Goal: Find specific page/section: Find specific page/section

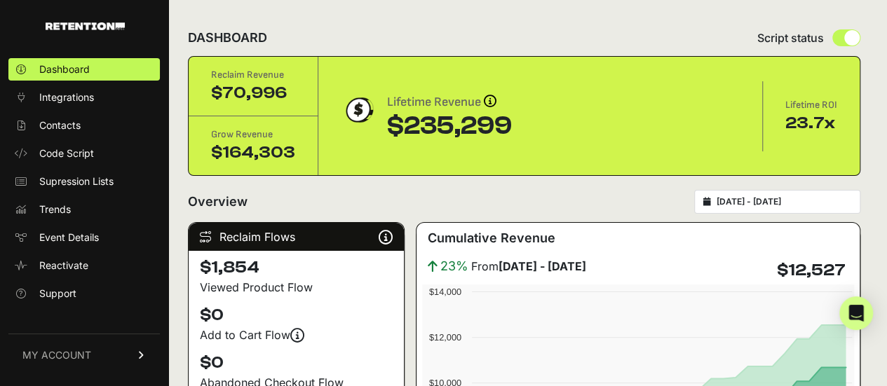
scroll to position [111, 0]
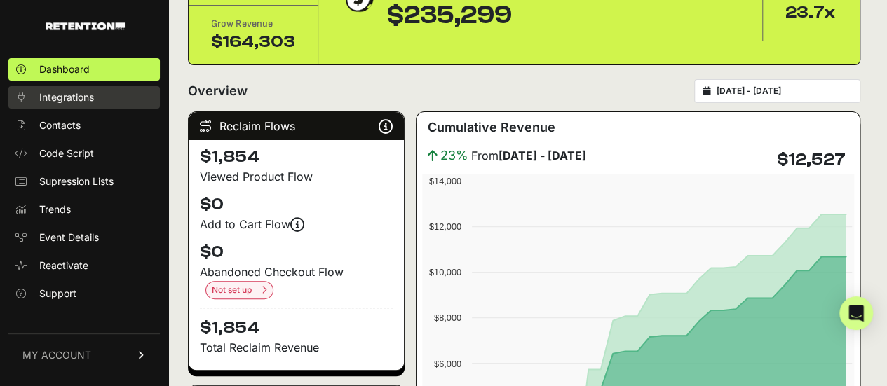
click at [98, 99] on link "Integrations" at bounding box center [83, 97] width 151 height 22
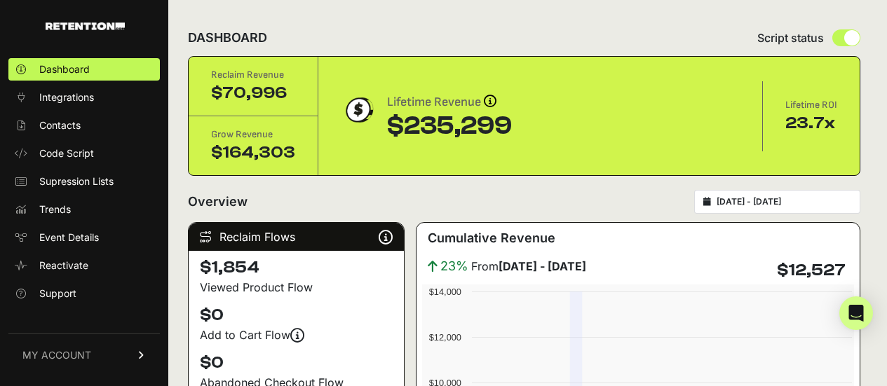
scroll to position [111, 0]
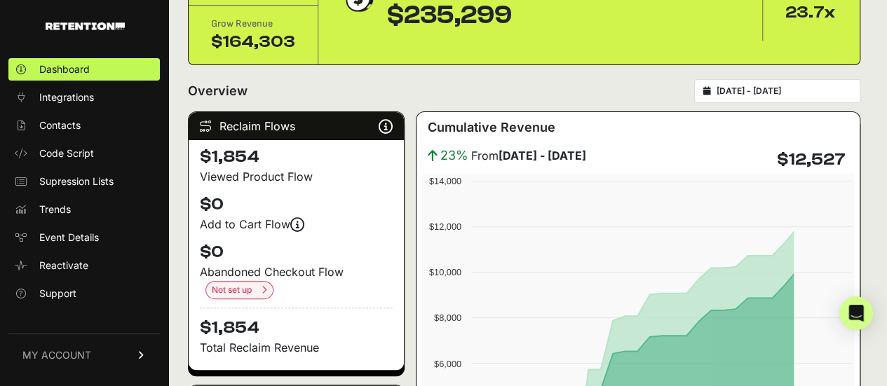
type input "[DATE]"
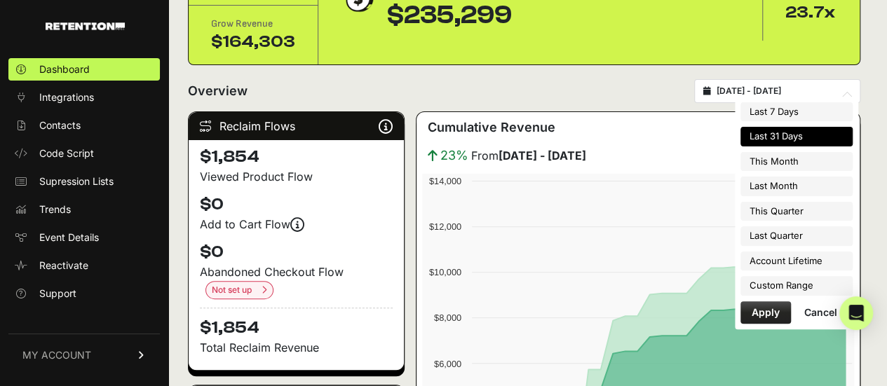
click at [797, 86] on input "[DATE] - [DATE]" at bounding box center [784, 91] width 135 height 11
type input "[DATE]"
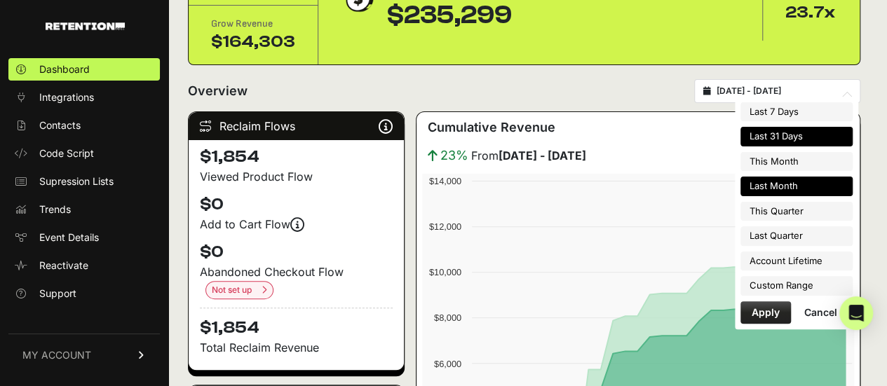
type input "[DATE]"
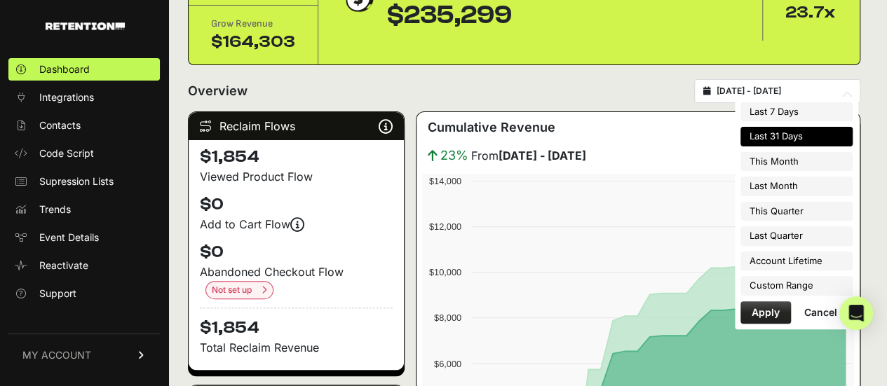
type input "[DATE]"
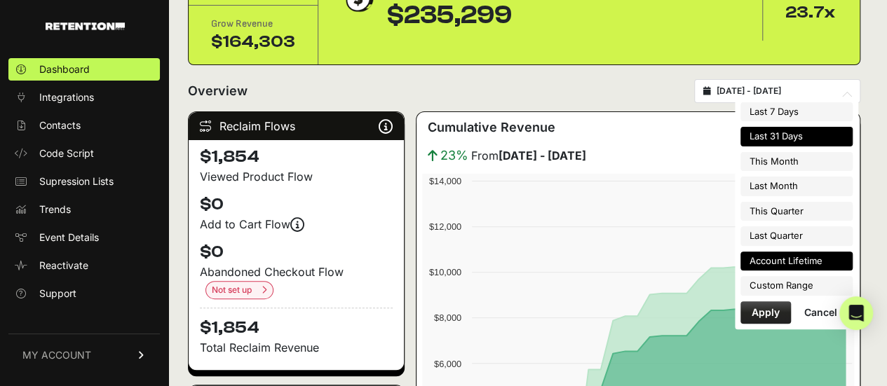
type input "[DATE]"
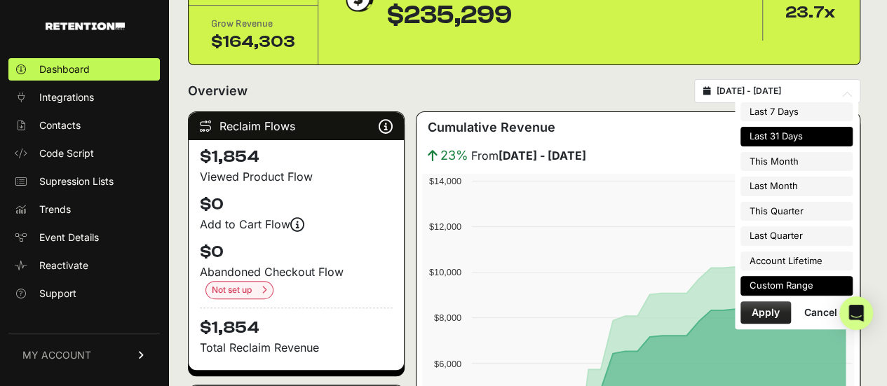
click at [783, 281] on li "Custom Range" at bounding box center [797, 286] width 112 height 20
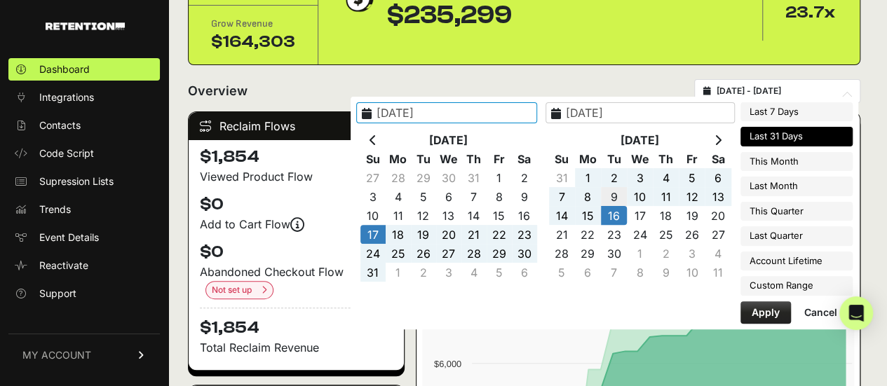
type input "[DATE]"
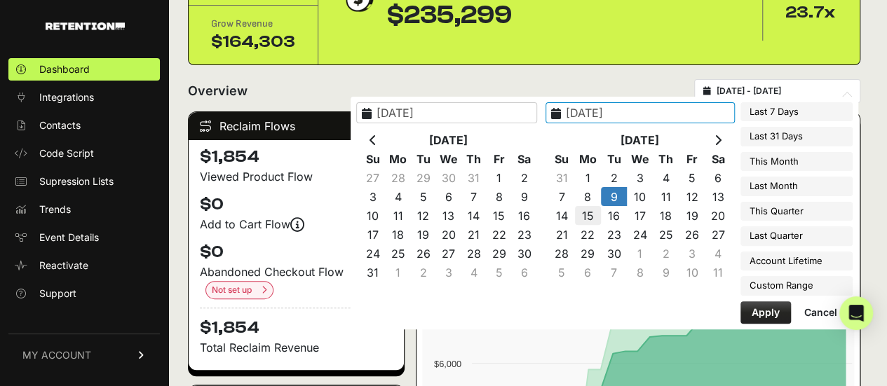
type input "[DATE]"
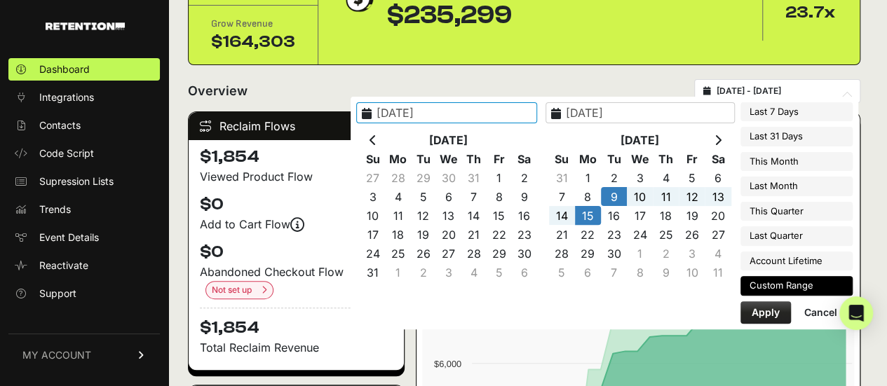
type input "[DATE]"
click at [753, 306] on button "Apply" at bounding box center [766, 313] width 50 height 22
type input "[DATE] - [DATE]"
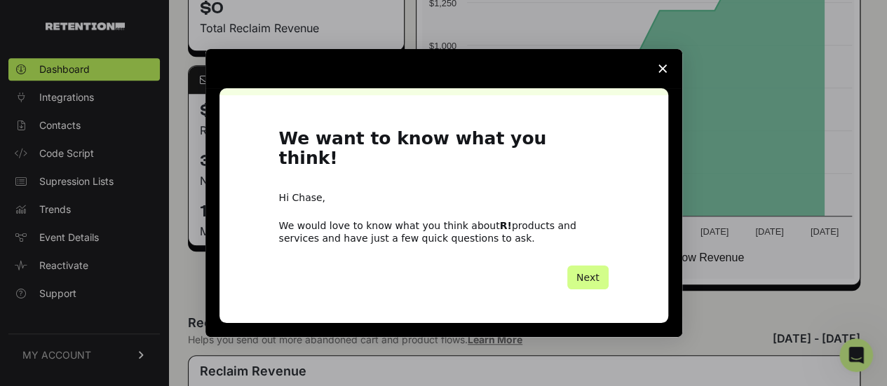
click at [665, 73] on icon "Close survey" at bounding box center [663, 69] width 8 height 8
